Goal: Check status: Check status

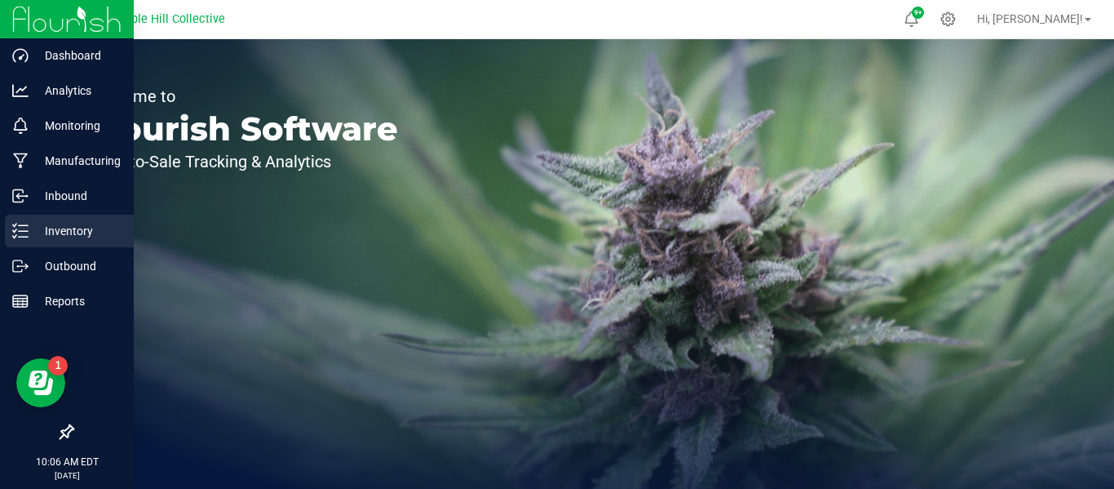
click at [27, 232] on icon at bounding box center [20, 231] width 16 height 16
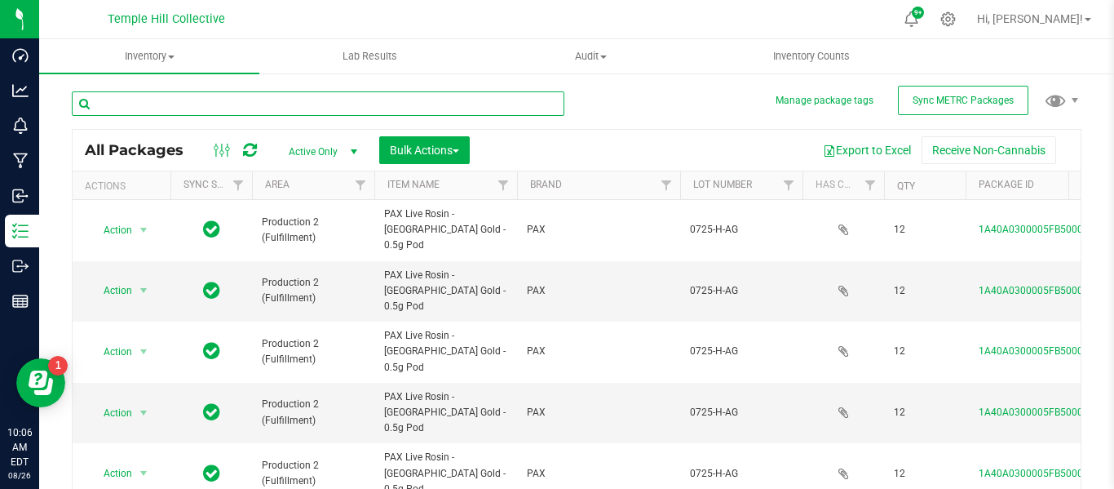
click at [287, 101] on input "text" at bounding box center [318, 103] width 493 height 24
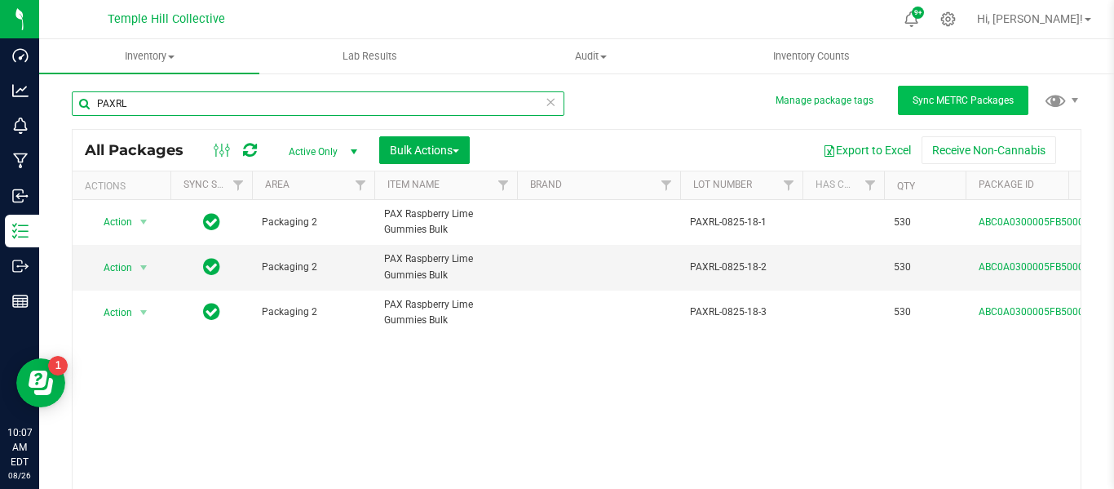
type input "PAXRL"
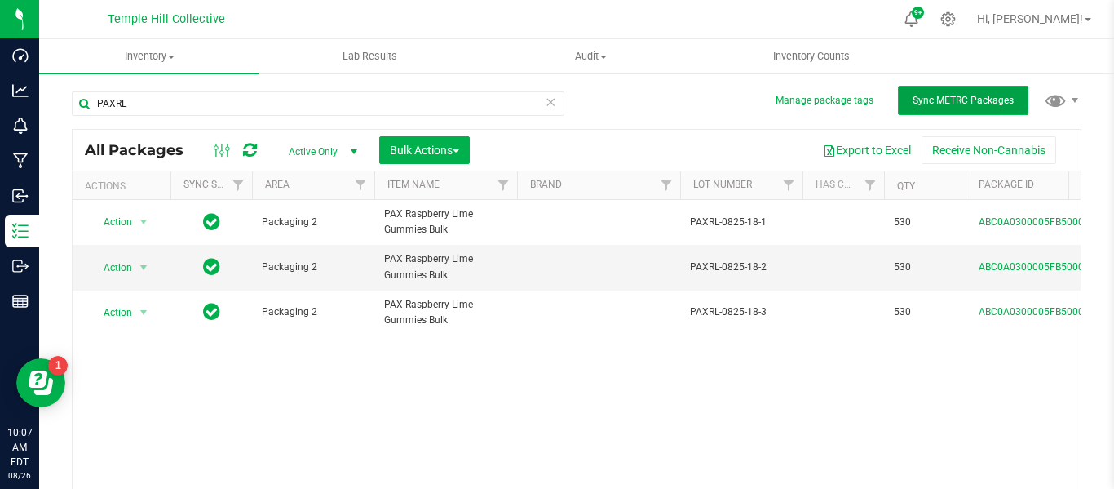
click at [919, 107] on button "Sync METRC Packages" at bounding box center [963, 100] width 131 height 29
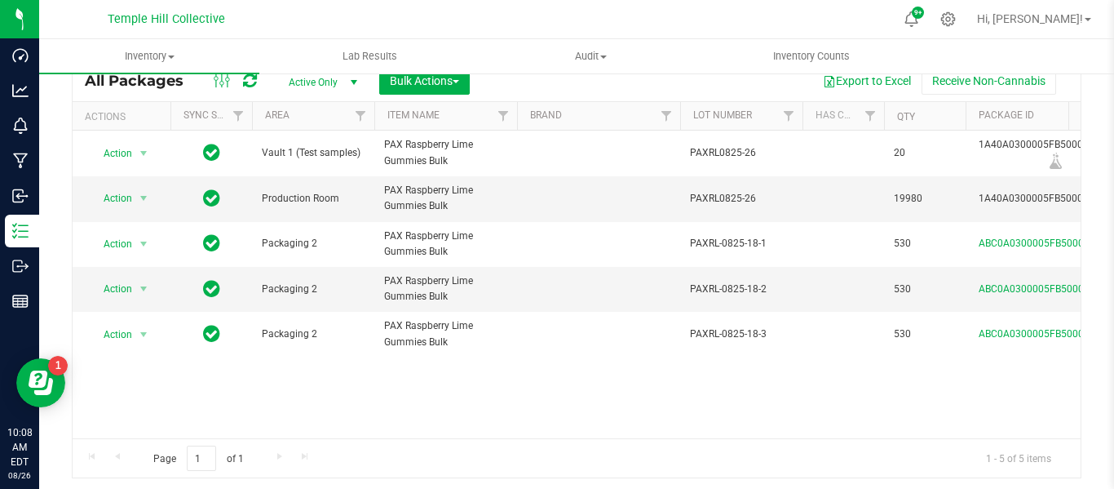
scroll to position [81, 0]
